Goal: Information Seeking & Learning: Learn about a topic

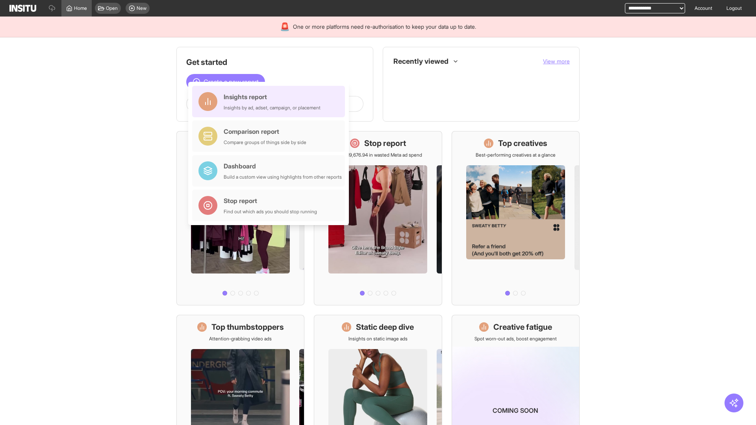
click at [270, 102] on div "Insights report Insights by ad, adset, campaign, or placement" at bounding box center [272, 101] width 97 height 19
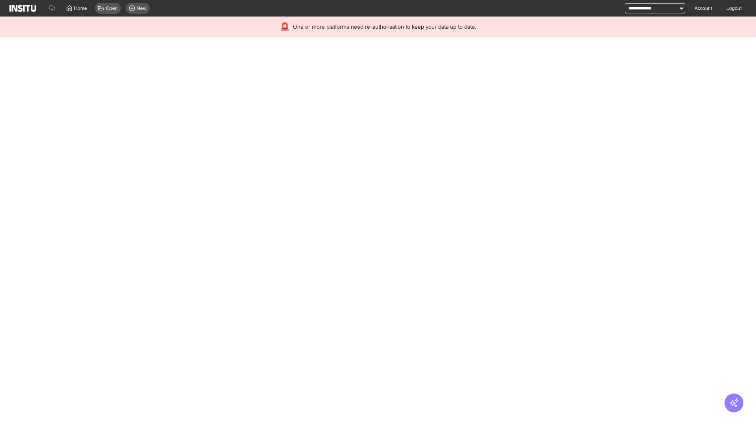
select select "**"
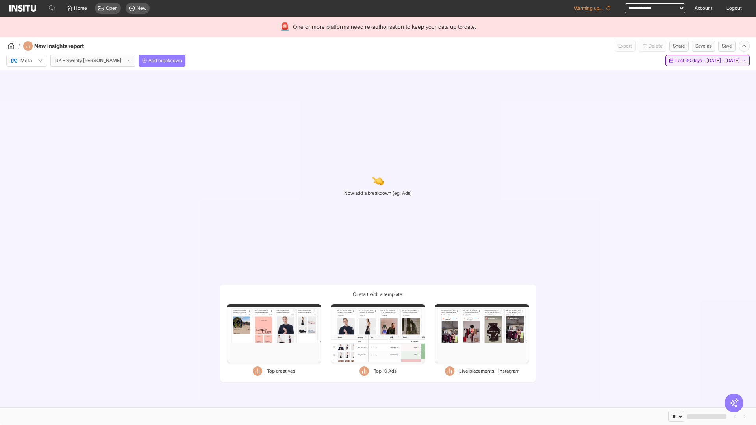
click at [690, 61] on span "Last 30 days - [DATE] - [DATE]" at bounding box center [707, 60] width 65 height 6
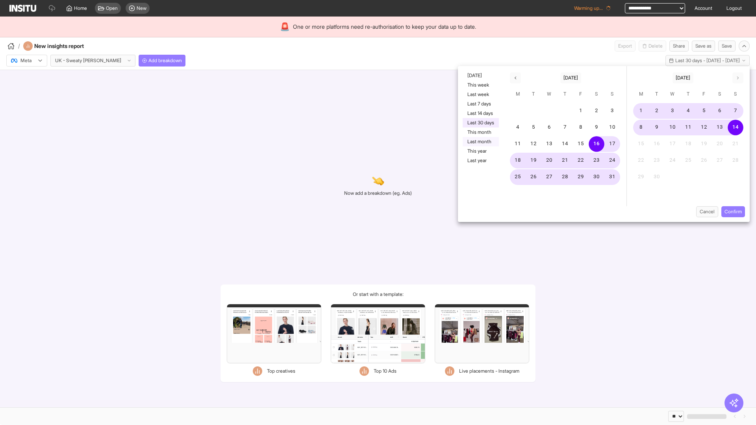
click at [480, 142] on button "Last month" at bounding box center [481, 141] width 36 height 9
